Goal: Information Seeking & Learning: Learn about a topic

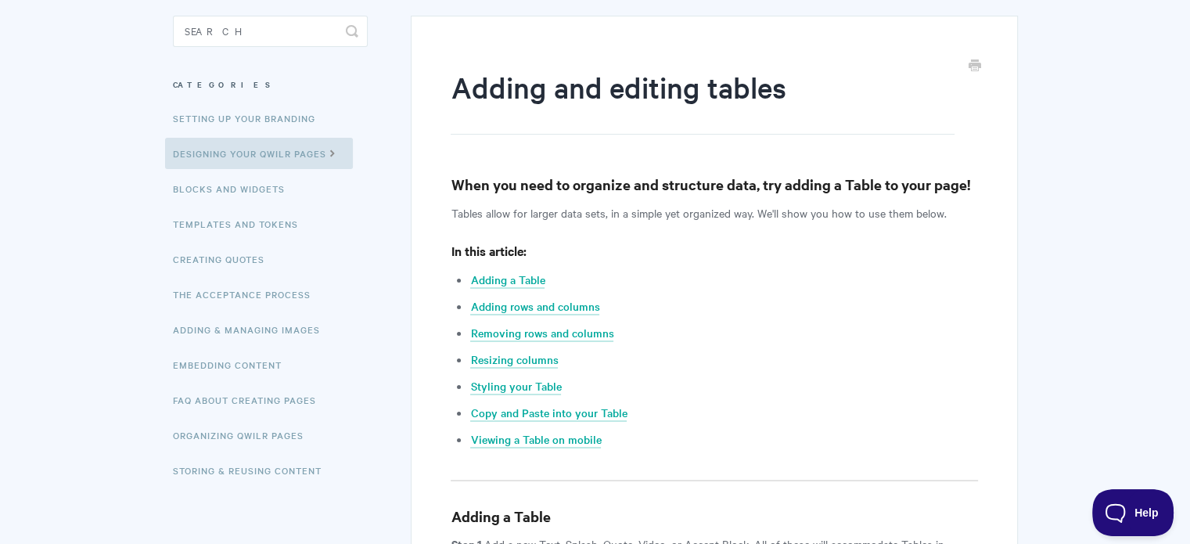
scroll to position [157, 0]
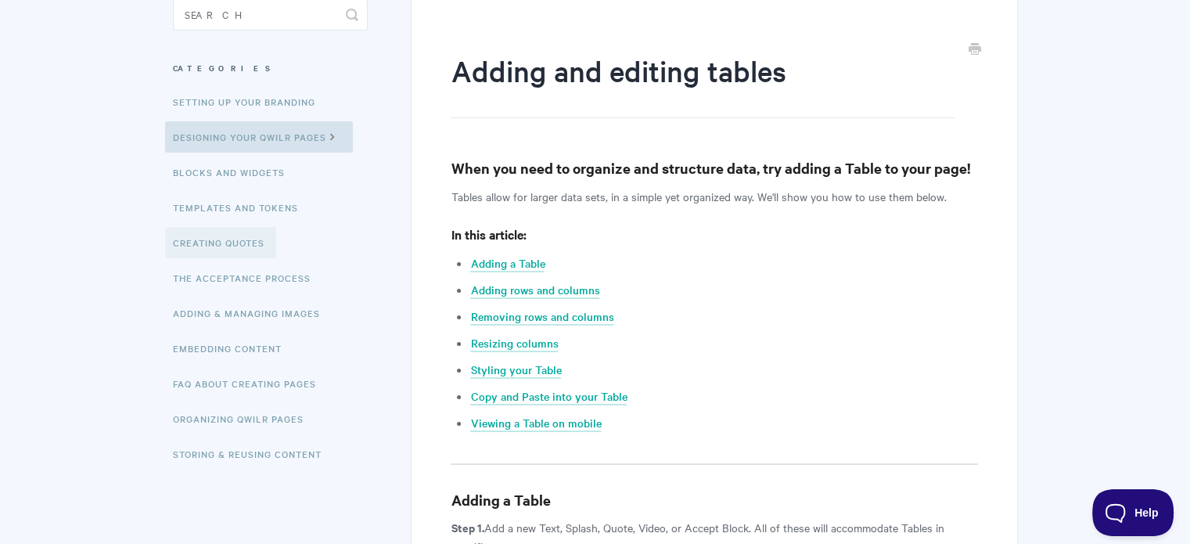
click at [227, 254] on link "Creating Quotes" at bounding box center [220, 242] width 111 height 31
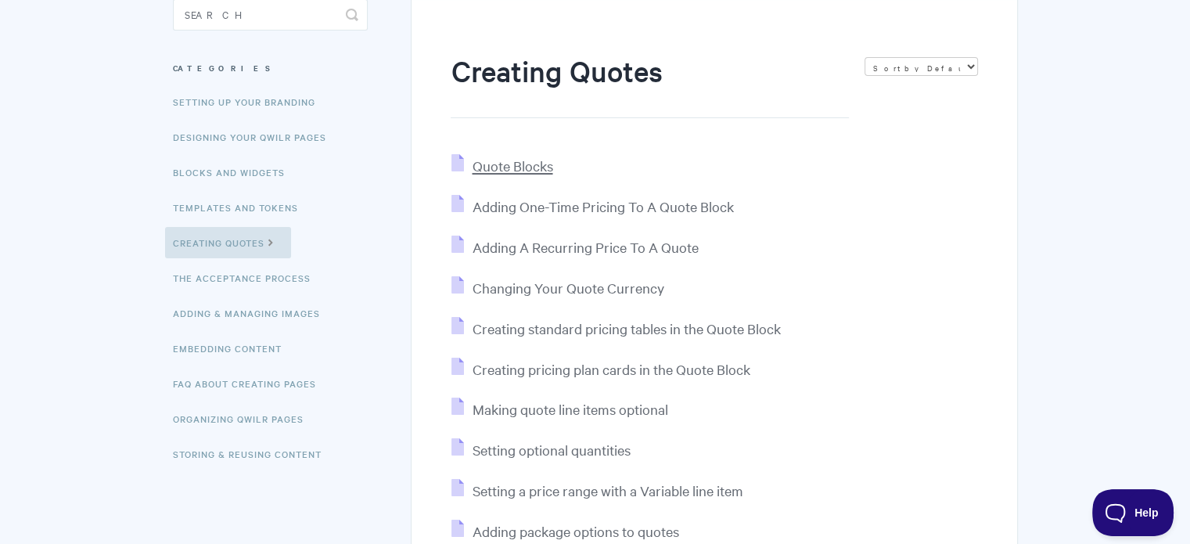
click at [522, 174] on span "Quote Blocks" at bounding box center [512, 166] width 81 height 18
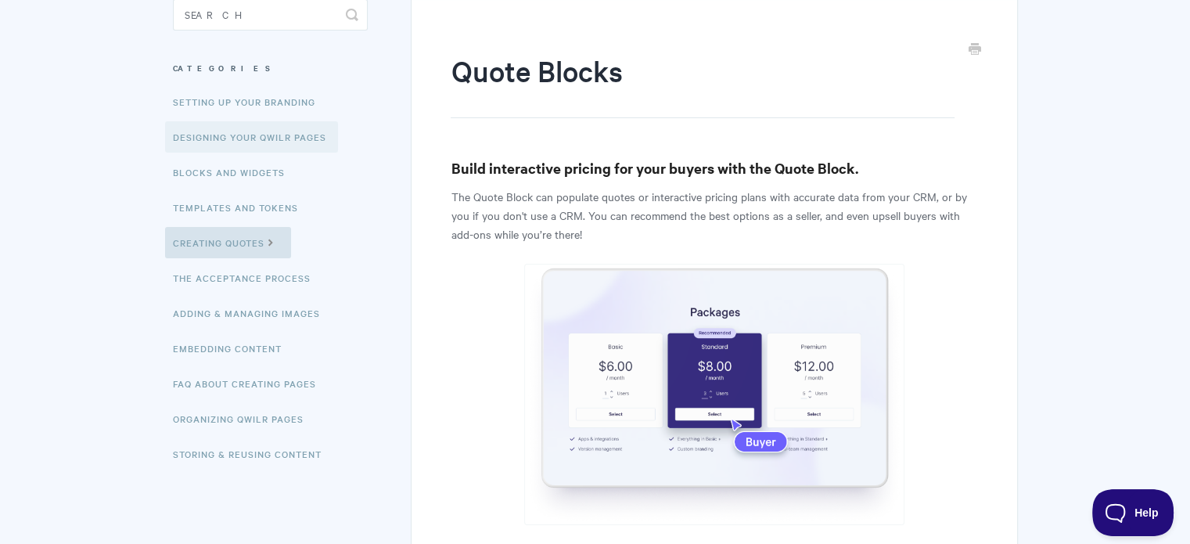
click at [243, 143] on link "Designing Your Qwilr Pages" at bounding box center [251, 136] width 173 height 31
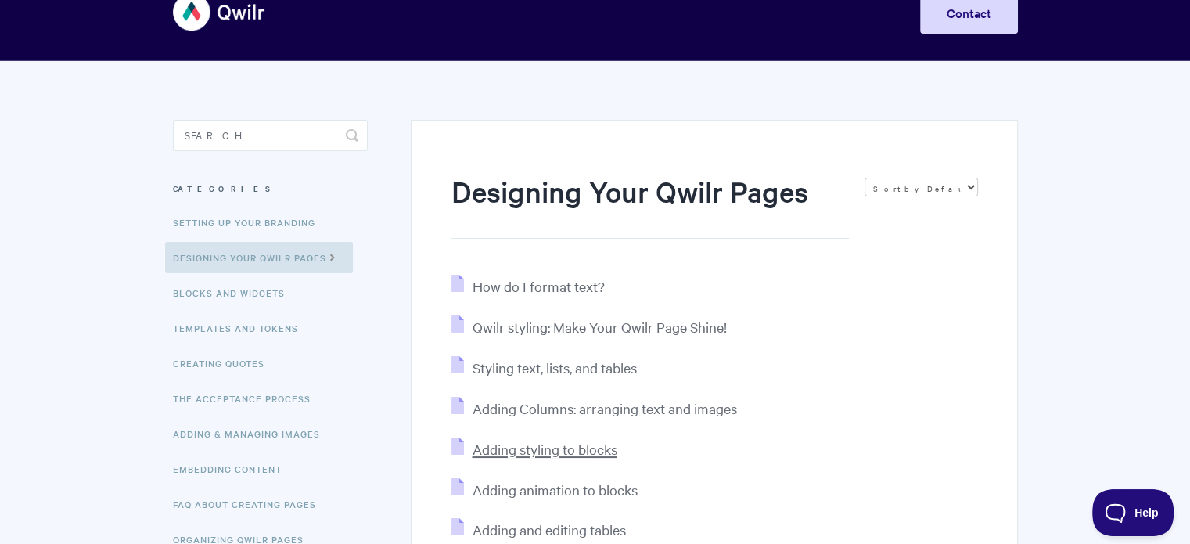
scroll to position [157, 0]
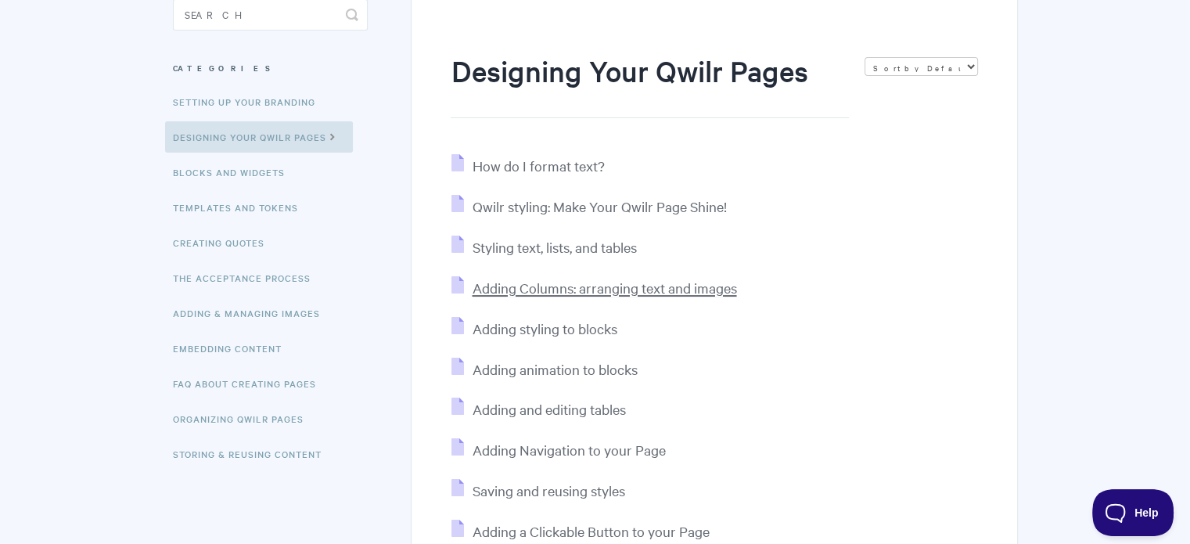
click at [535, 292] on span "Adding Columns: arranging text and images" at bounding box center [604, 288] width 265 height 18
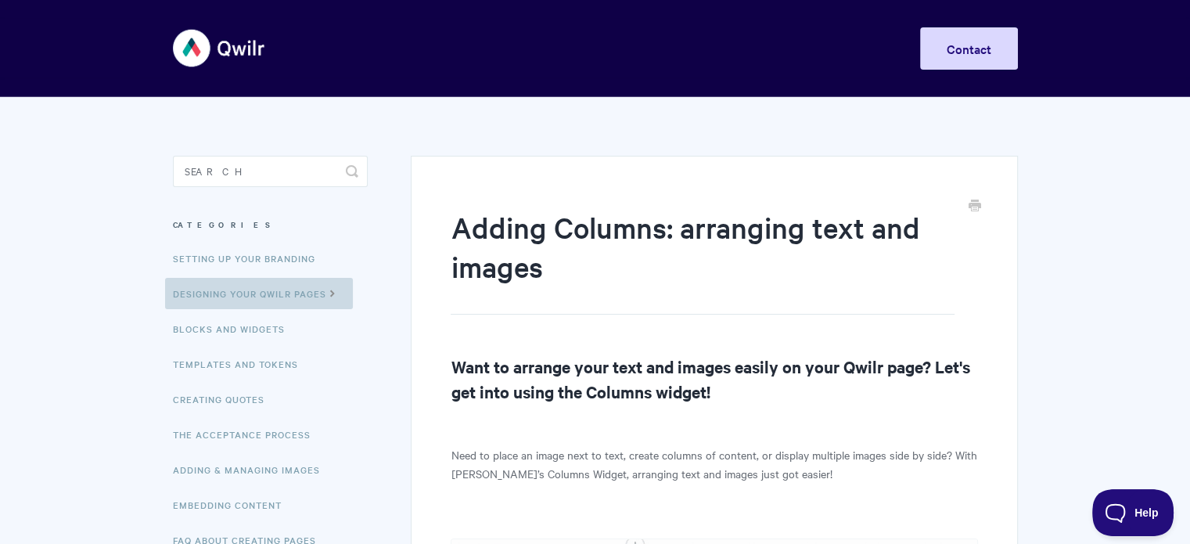
click at [232, 294] on link "Designing Your Qwilr Pages" at bounding box center [259, 293] width 188 height 31
